Goal: Task Accomplishment & Management: Manage account settings

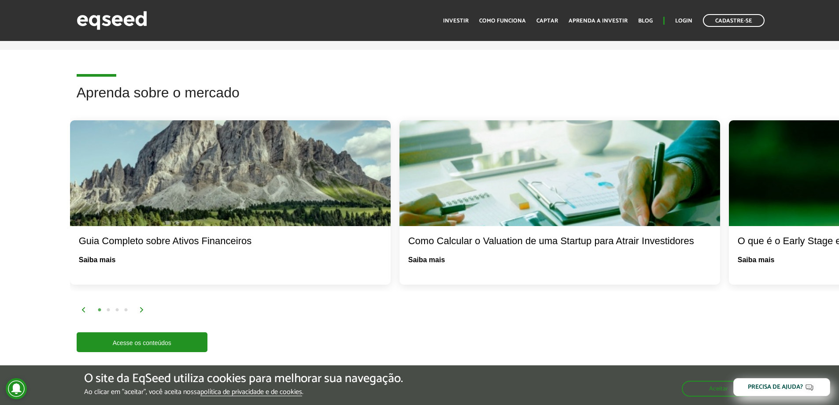
scroll to position [1585, 0]
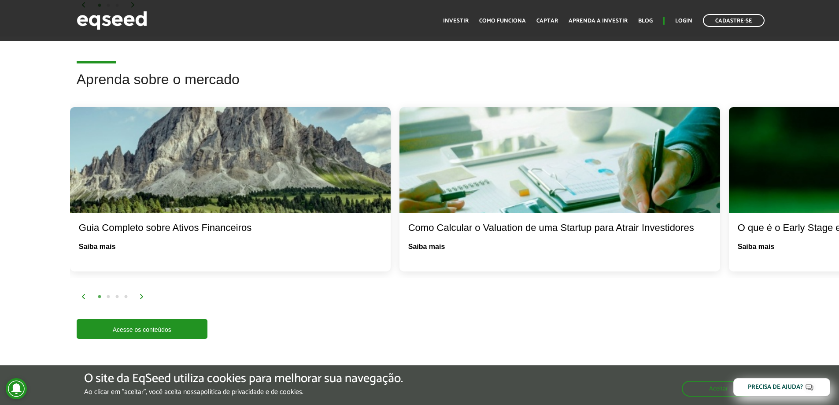
click at [108, 292] on button "2" at bounding box center [108, 296] width 9 height 9
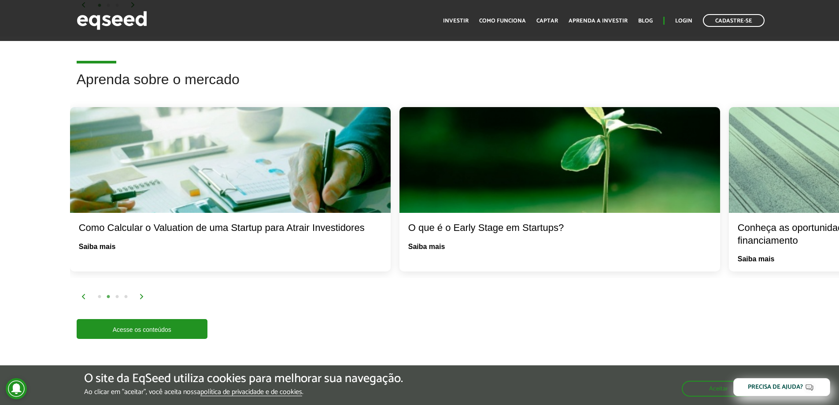
click at [108, 292] on button "2" at bounding box center [108, 296] width 9 height 9
click at [117, 292] on button "3" at bounding box center [117, 296] width 9 height 9
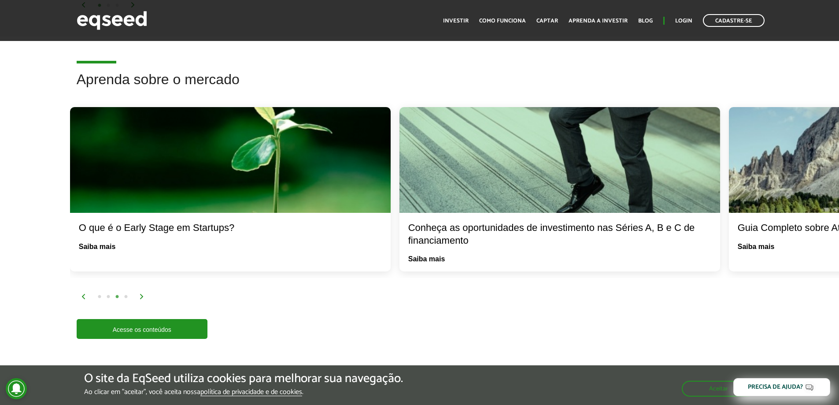
click at [125, 292] on button "4" at bounding box center [126, 296] width 9 height 9
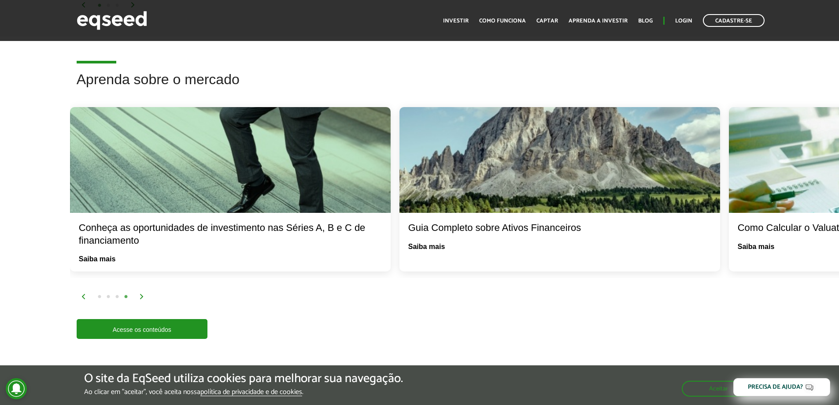
click at [141, 294] on img at bounding box center [141, 296] width 5 height 5
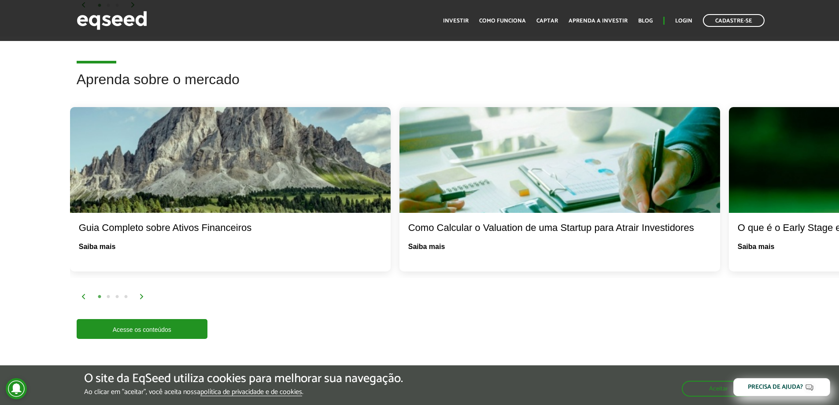
click at [141, 294] on img at bounding box center [141, 296] width 5 height 5
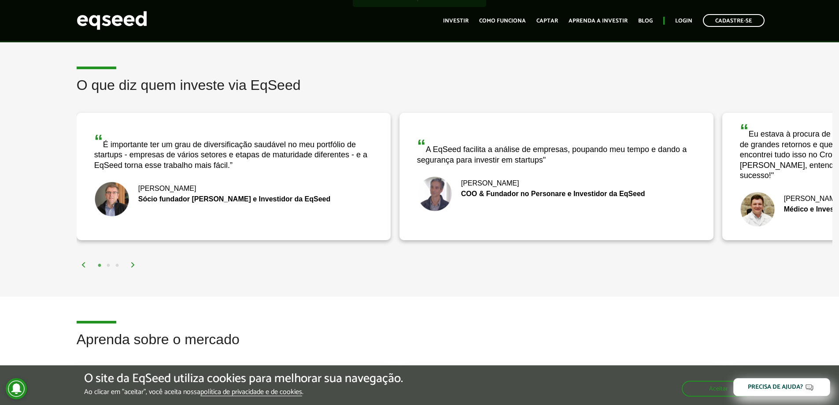
scroll to position [1321, 0]
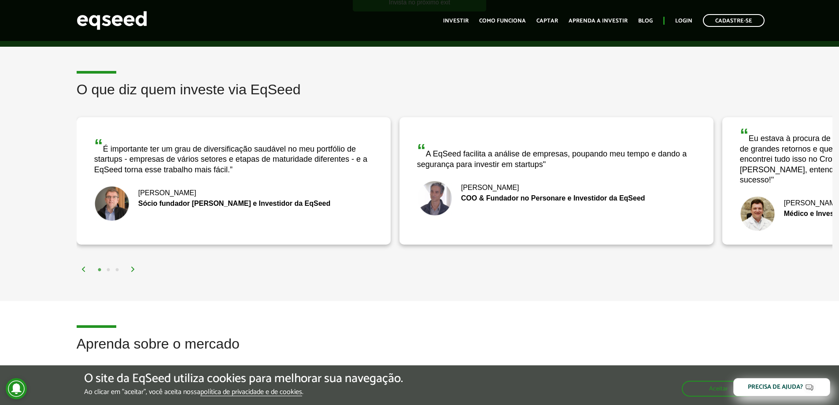
click at [134, 264] on div "1 2 3" at bounding box center [456, 269] width 751 height 10
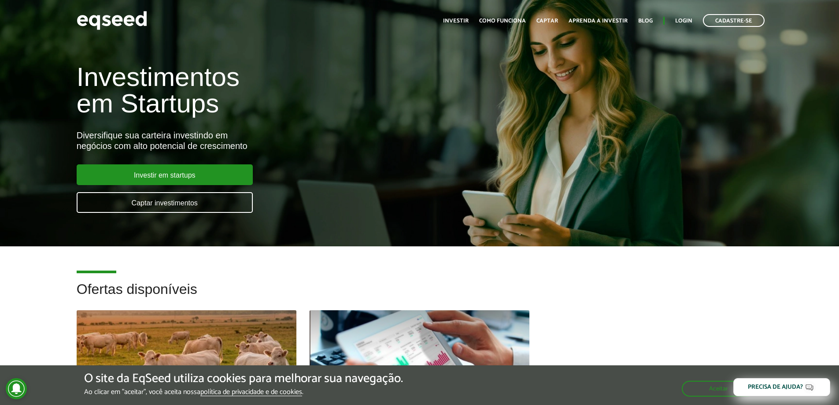
scroll to position [0, 0]
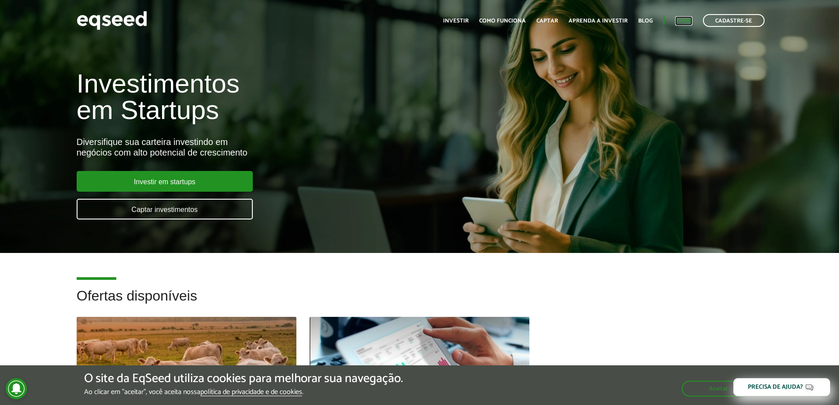
click at [685, 19] on link "Login" at bounding box center [683, 21] width 17 height 6
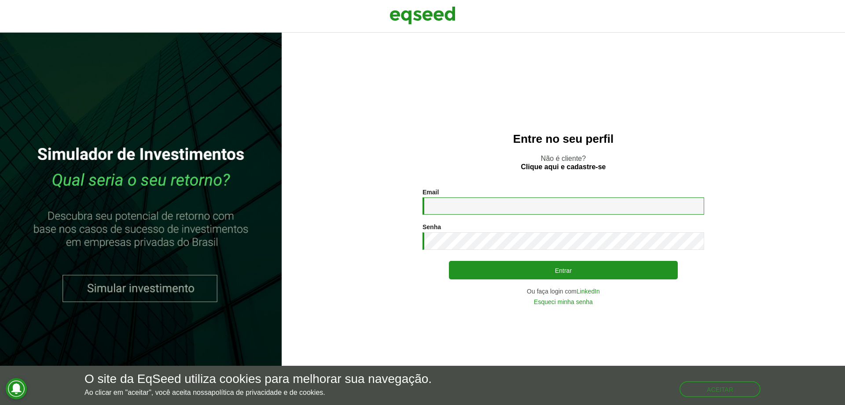
click at [428, 203] on input "Email *" at bounding box center [564, 205] width 282 height 17
type input "**********"
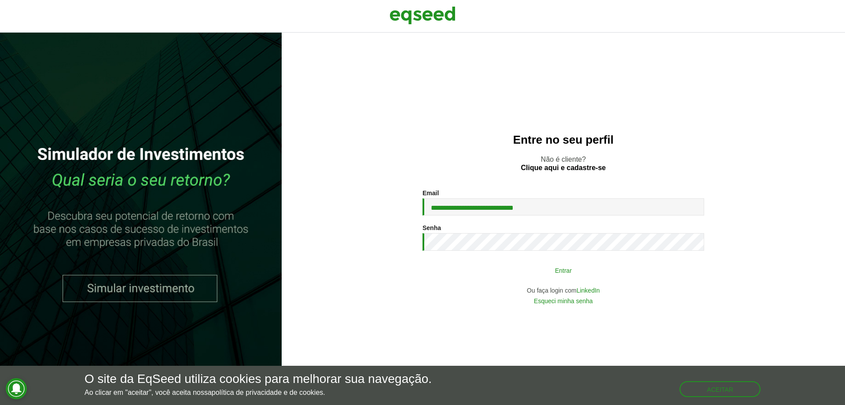
click at [574, 270] on button "Entrar" at bounding box center [563, 270] width 229 height 17
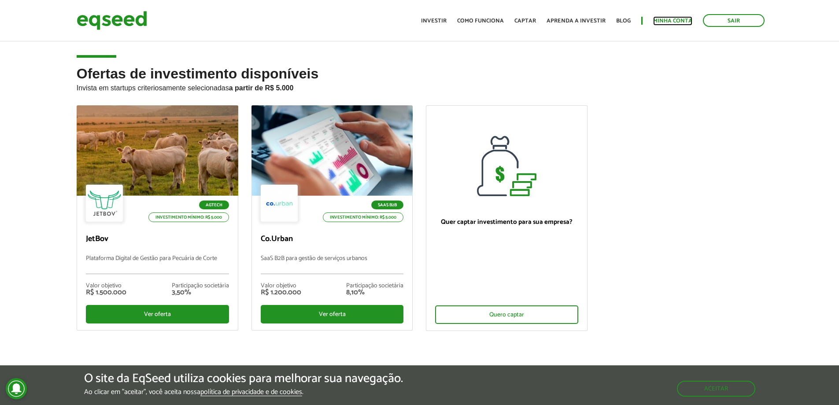
click at [681, 18] on link "Minha conta" at bounding box center [672, 21] width 39 height 6
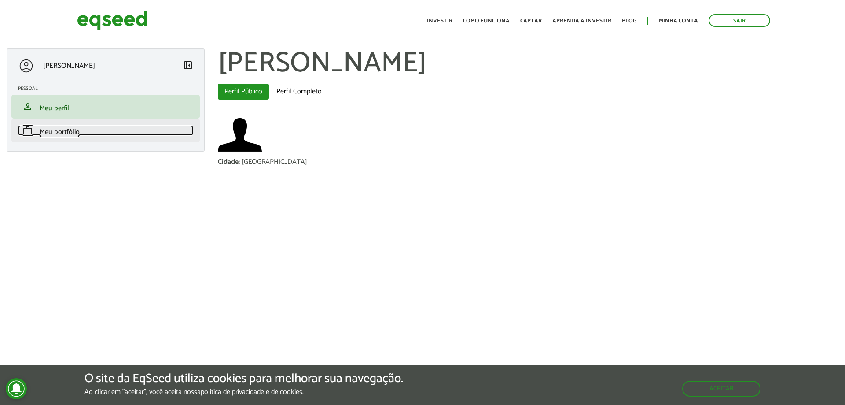
click at [85, 128] on link "work Meu portfólio" at bounding box center [105, 130] width 175 height 11
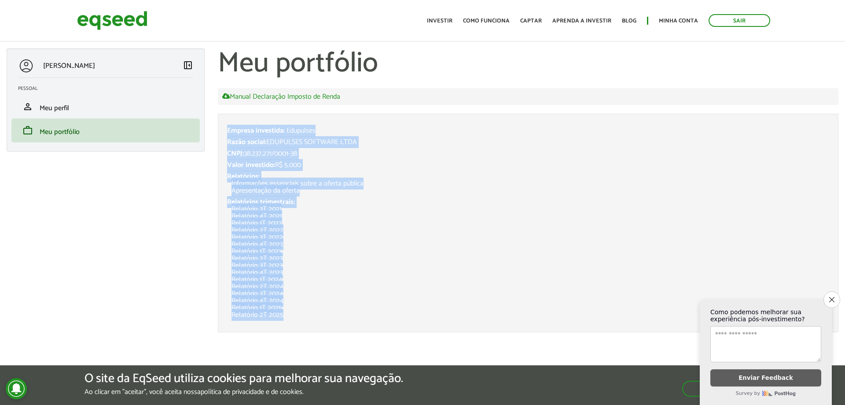
drag, startPoint x: 227, startPoint y: 119, endPoint x: 323, endPoint y: 321, distance: 223.9
click at [323, 321] on li "Empresa investida: Edupulses Razão social: EDUPULSES SOFTWARE LTDA CNPJ: 38.237…" at bounding box center [528, 223] width 621 height 218
click at [831, 296] on icon "Close survey" at bounding box center [832, 299] width 6 height 6
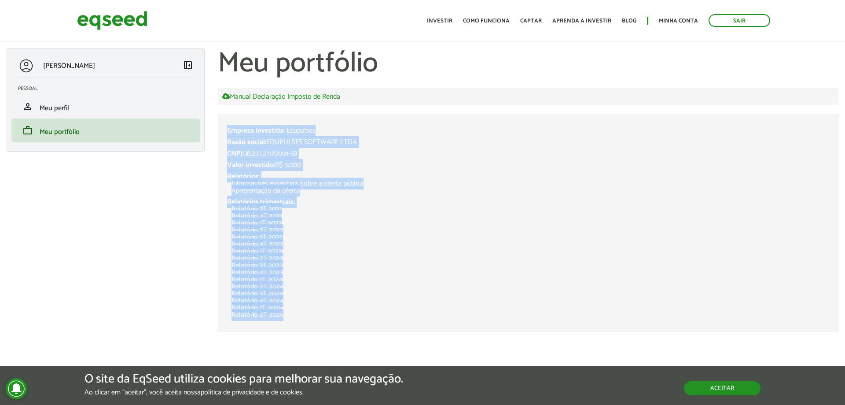
click at [732, 383] on button "Aceitar" at bounding box center [722, 388] width 77 height 14
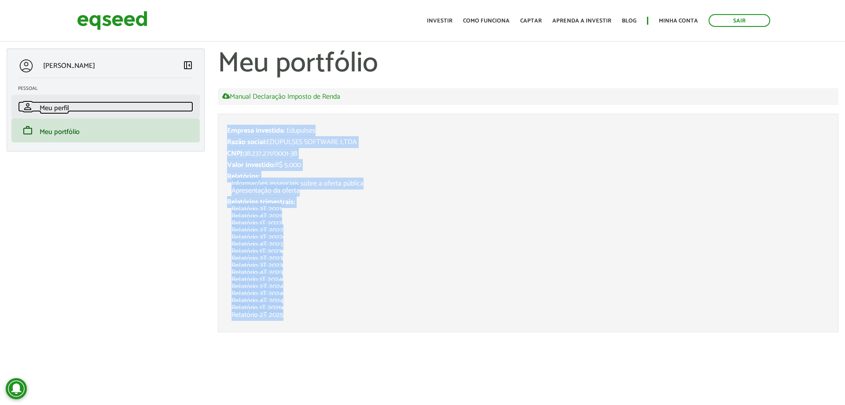
click at [59, 107] on span "Meu perfil" at bounding box center [54, 108] width 29 height 12
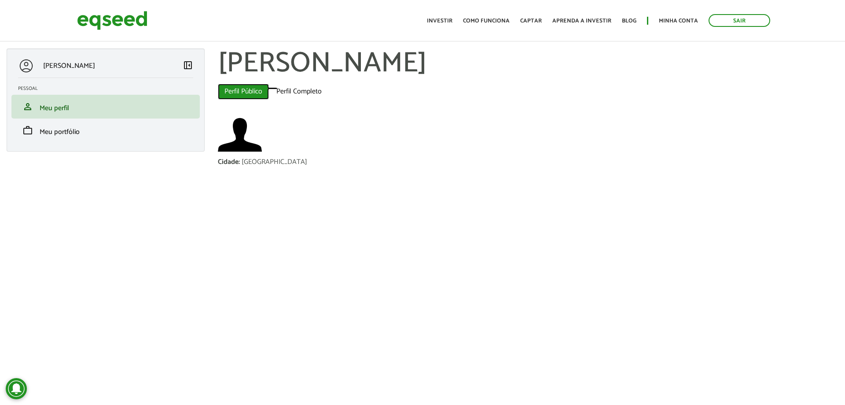
click at [243, 91] on link "Perfil Público (aba ativa)" at bounding box center [243, 92] width 51 height 16
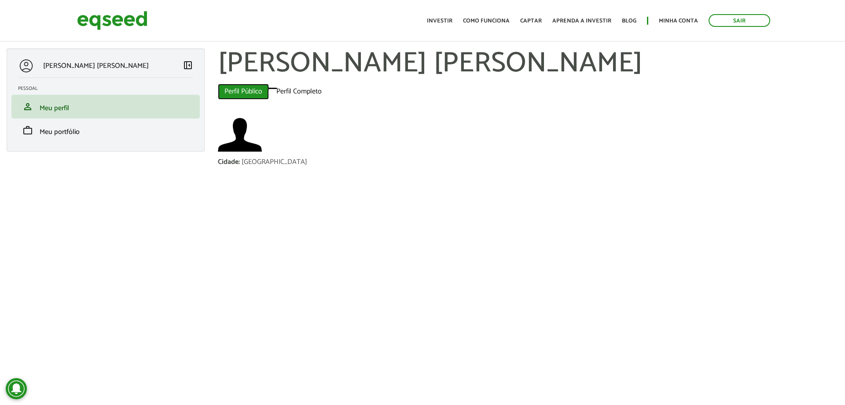
click at [243, 89] on link "Perfil Público (aba ativa)" at bounding box center [243, 92] width 51 height 16
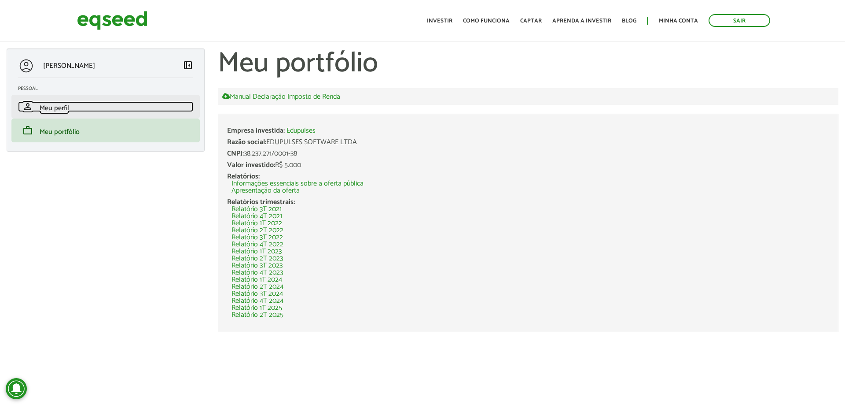
click at [59, 105] on span "Meu perfil" at bounding box center [54, 108] width 29 height 12
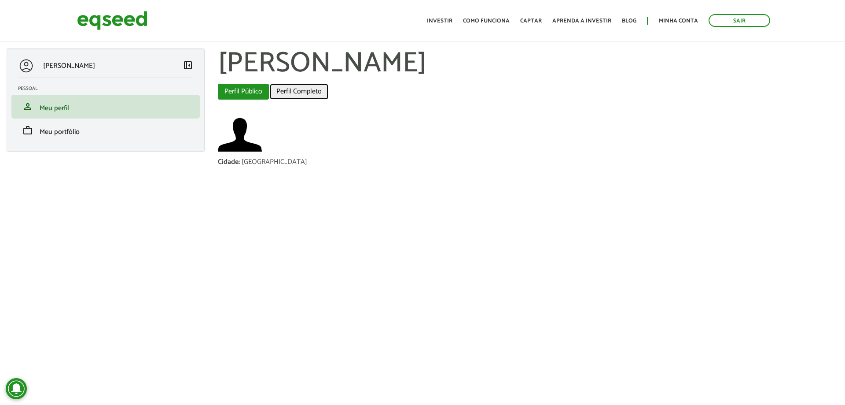
click at [289, 89] on link "Perfil Completo" at bounding box center [299, 92] width 59 height 16
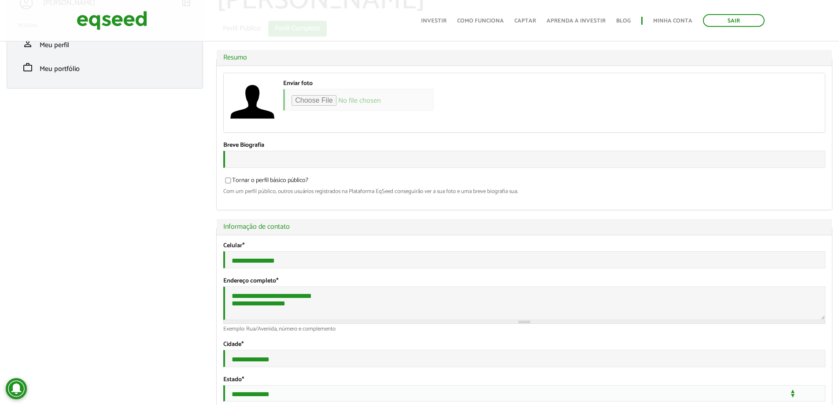
scroll to position [63, 0]
click at [392, 102] on input "Enviar foto" at bounding box center [358, 100] width 150 height 22
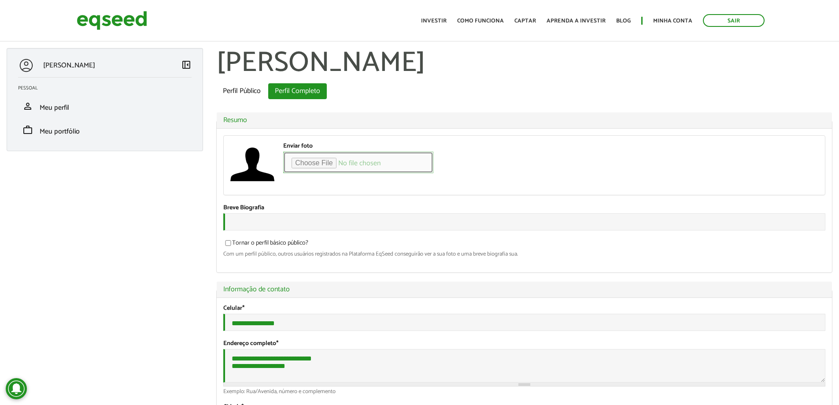
scroll to position [0, 0]
click at [497, 20] on link "Como funciona" at bounding box center [480, 21] width 47 height 6
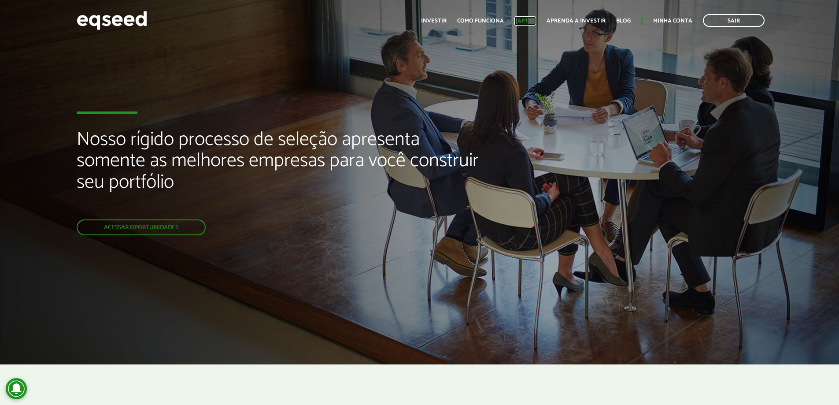
click at [525, 21] on link "Captar" at bounding box center [525, 21] width 22 height 6
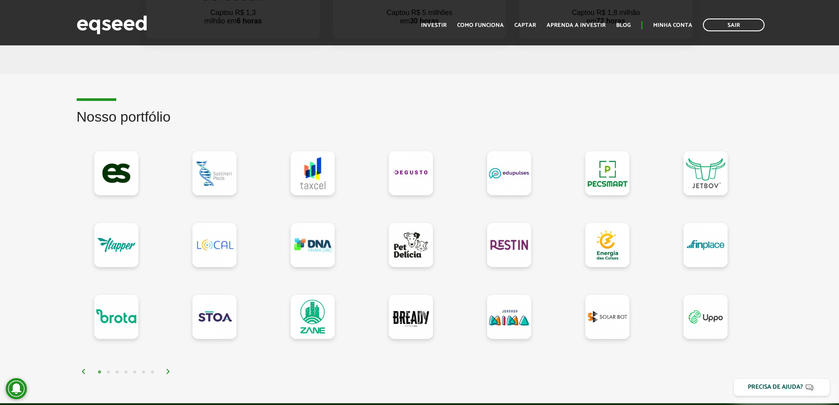
scroll to position [704, 0]
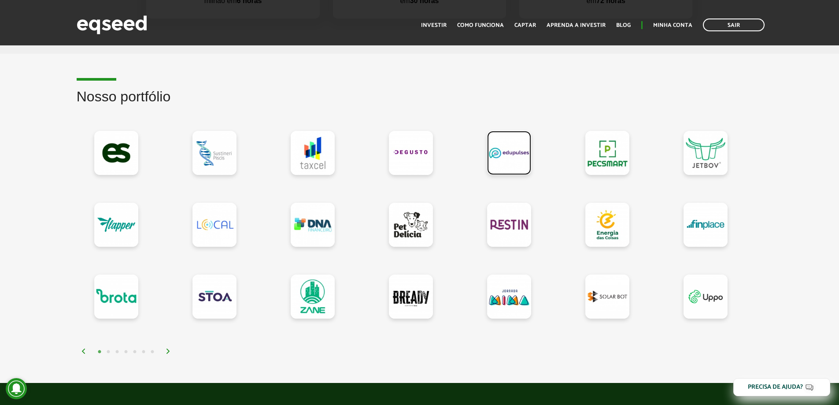
click at [512, 151] on link at bounding box center [509, 153] width 44 height 44
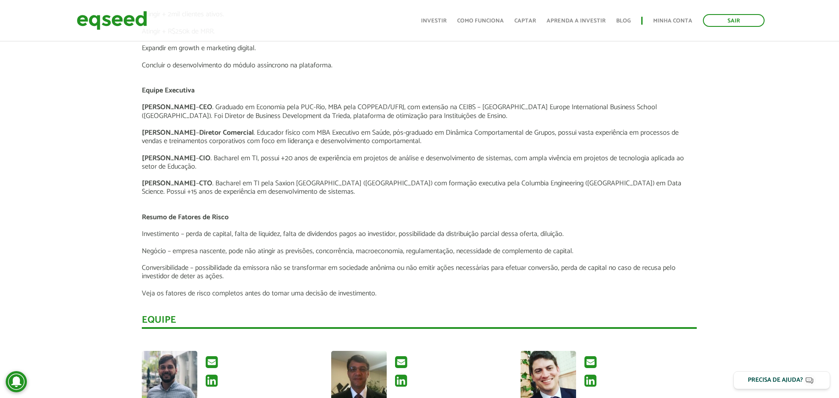
scroll to position [1145, 0]
